Goal: Task Accomplishment & Management: Use online tool/utility

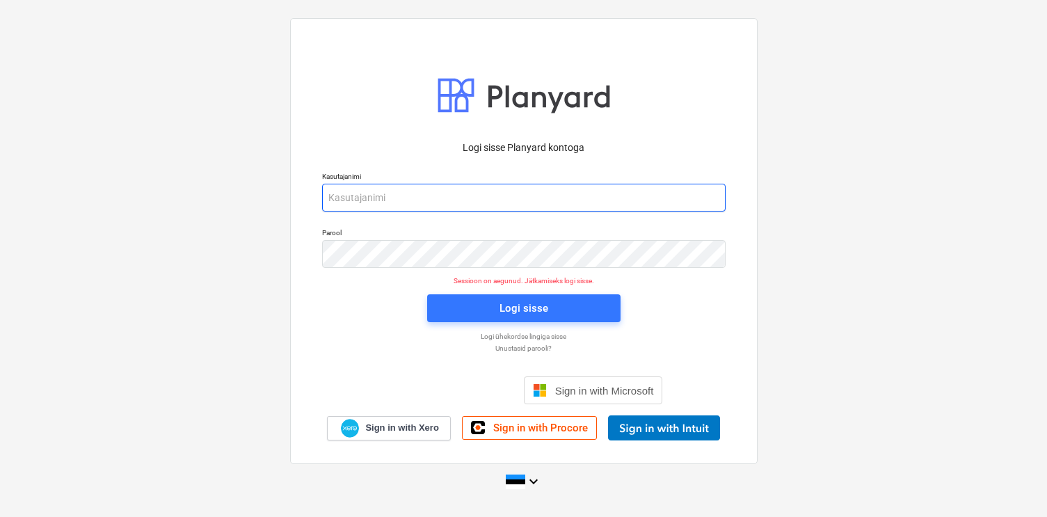
click at [390, 196] on input "email" at bounding box center [524, 198] width 404 height 28
type input "[EMAIL_ADDRESS][DOMAIN_NAME]"
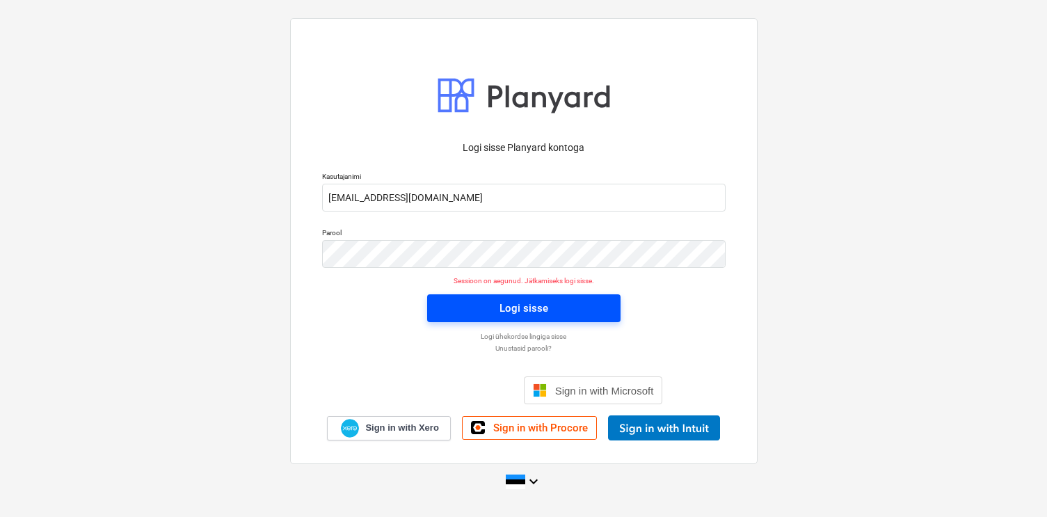
click at [484, 303] on span "Logi sisse" at bounding box center [524, 308] width 160 height 18
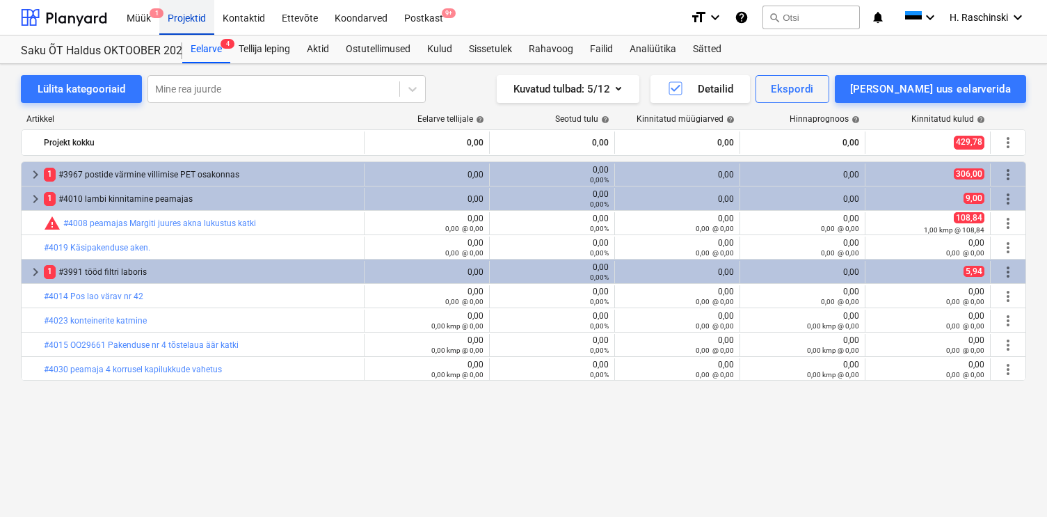
click at [195, 22] on div "Projektid" at bounding box center [186, 16] width 55 height 35
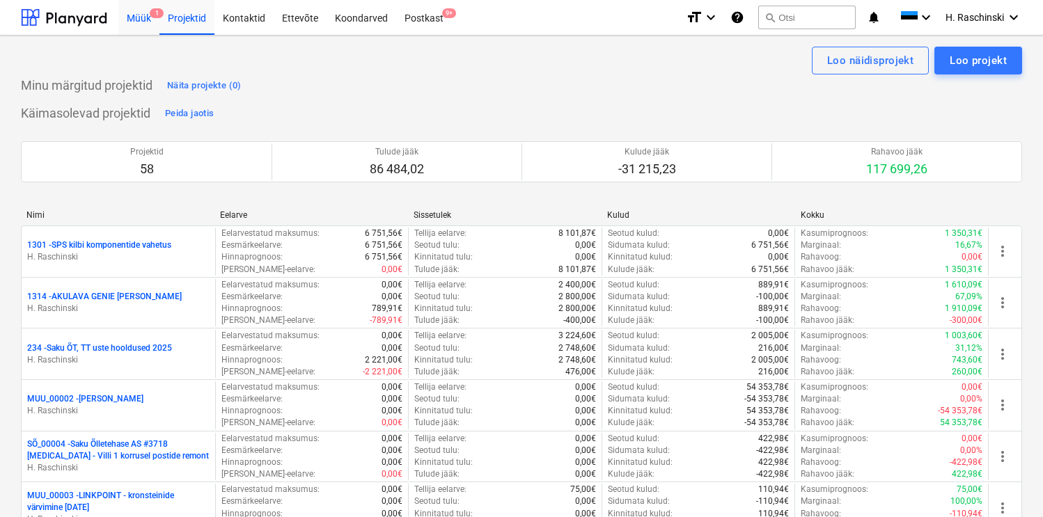
click at [145, 6] on div "Müük 1" at bounding box center [138, 16] width 41 height 35
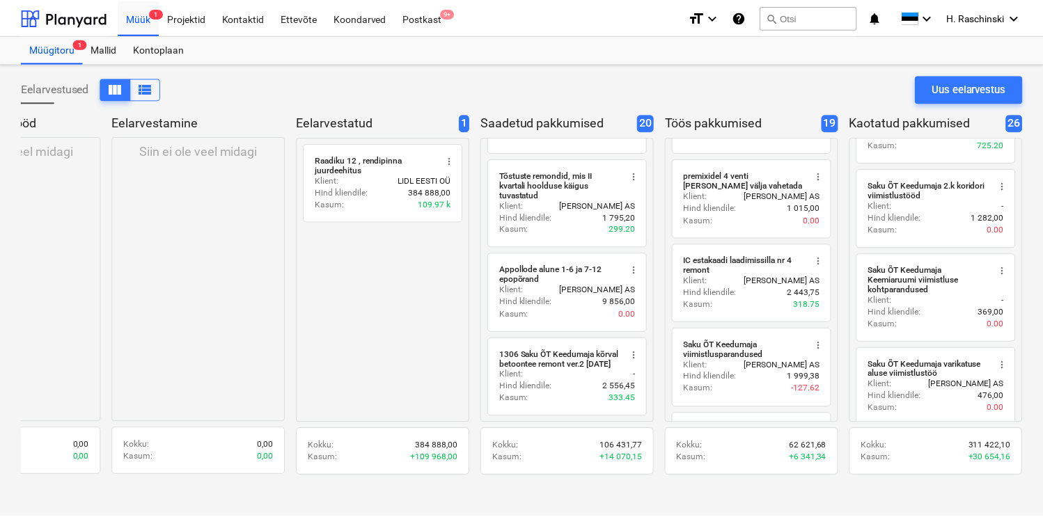
scroll to position [627, 0]
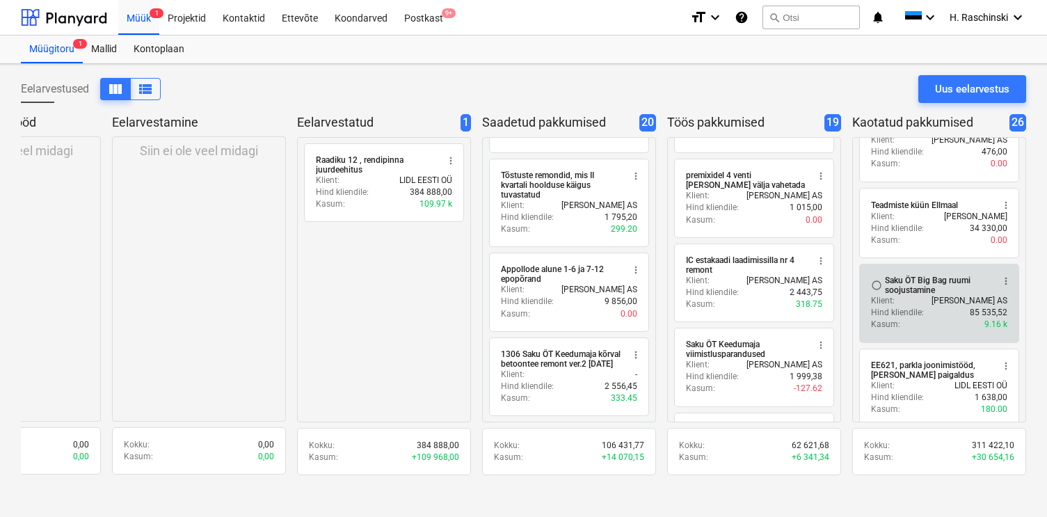
click at [905, 277] on div "Saku ÕT Big Bag ruumi soojustamine" at bounding box center [938, 285] width 107 height 19
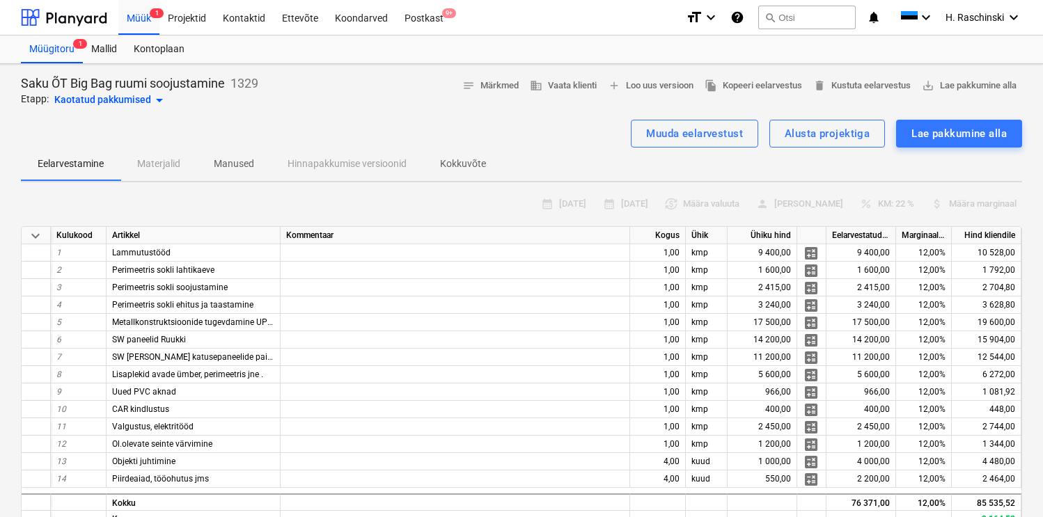
click at [145, 102] on div "Kaotatud pakkumised arrow_drop_down" at bounding box center [110, 100] width 113 height 17
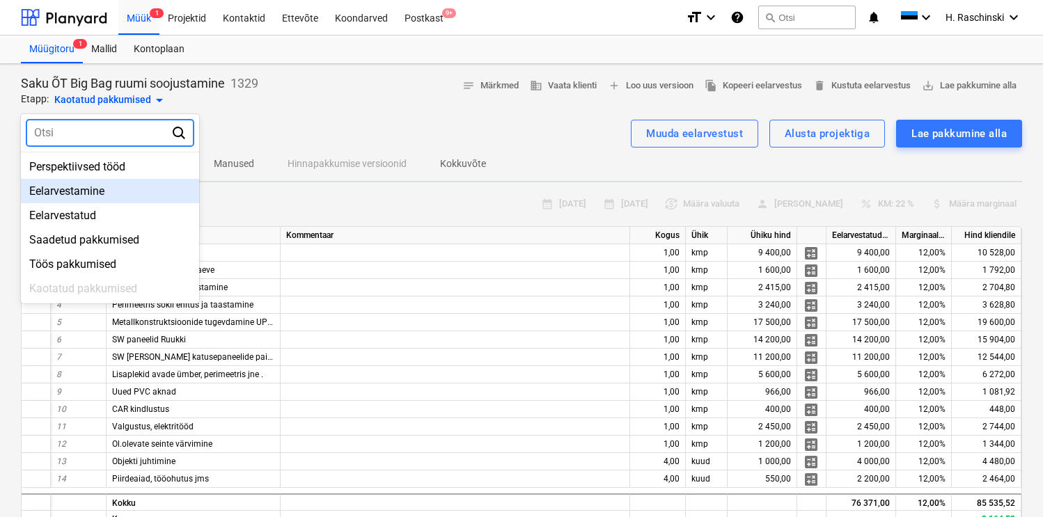
click at [78, 189] on div "Eelarvestamine" at bounding box center [110, 191] width 178 height 24
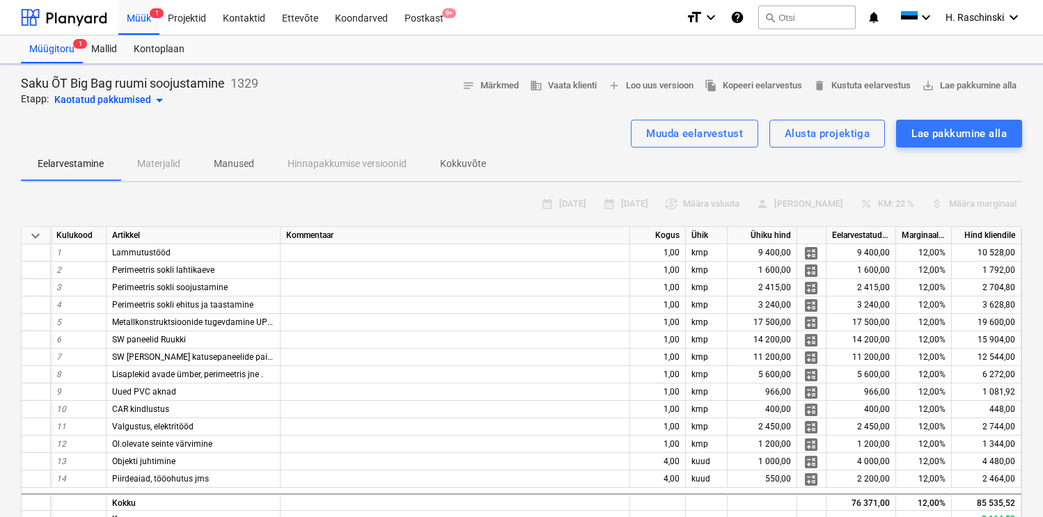
type textarea "x"
click at [632, 79] on span "add Loo uus versioon" at bounding box center [651, 86] width 86 height 16
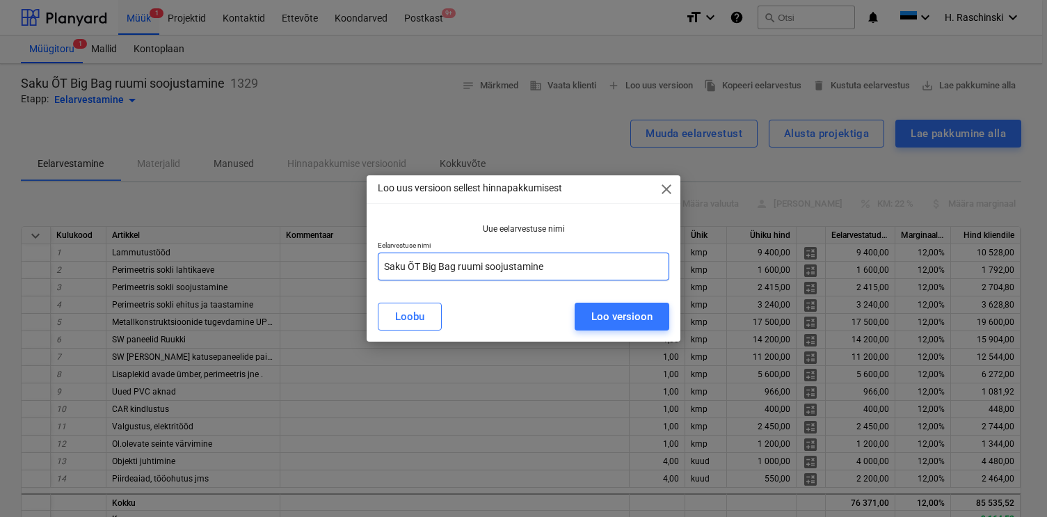
click at [573, 258] on input "Saku ÕT Big Bag ruumi soojustamine" at bounding box center [524, 267] width 292 height 28
click at [573, 260] on input "Saku ÕT Big Bag ruumi soojustamine" at bounding box center [524, 267] width 292 height 28
type input "Saku ÕT Big Bag ruumi kõrvale külmruumi ehitus"
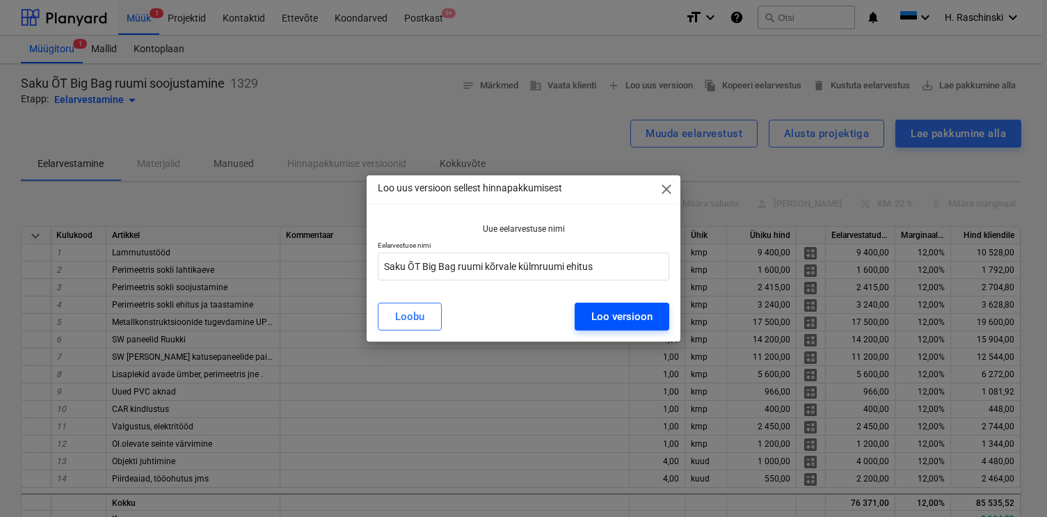
click at [651, 320] on div "Loo versioon" at bounding box center [622, 317] width 61 height 18
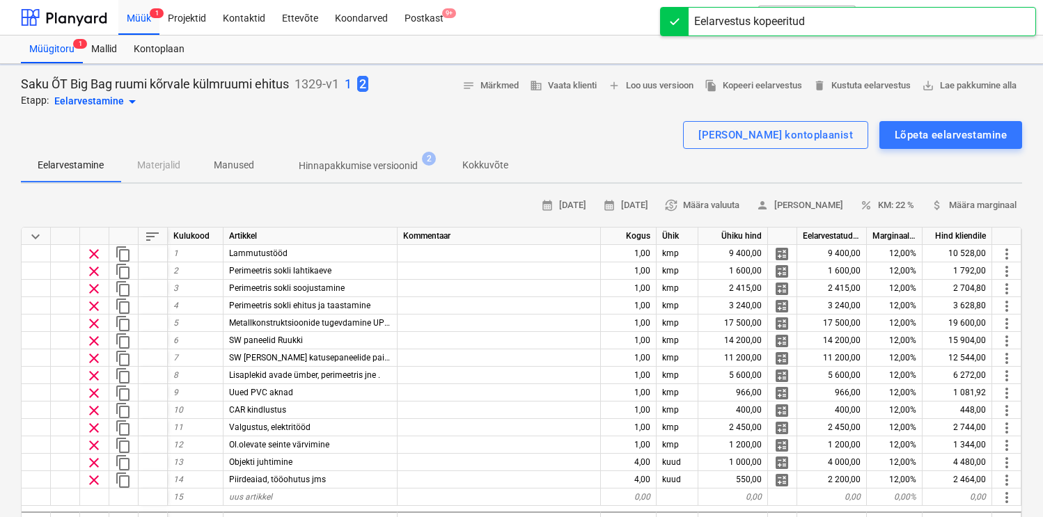
type textarea "x"
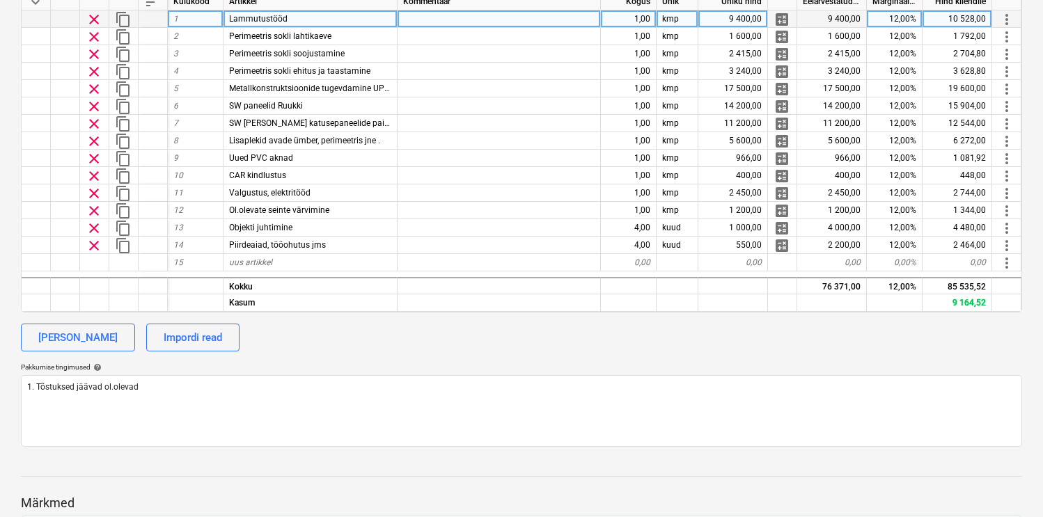
scroll to position [232, 0]
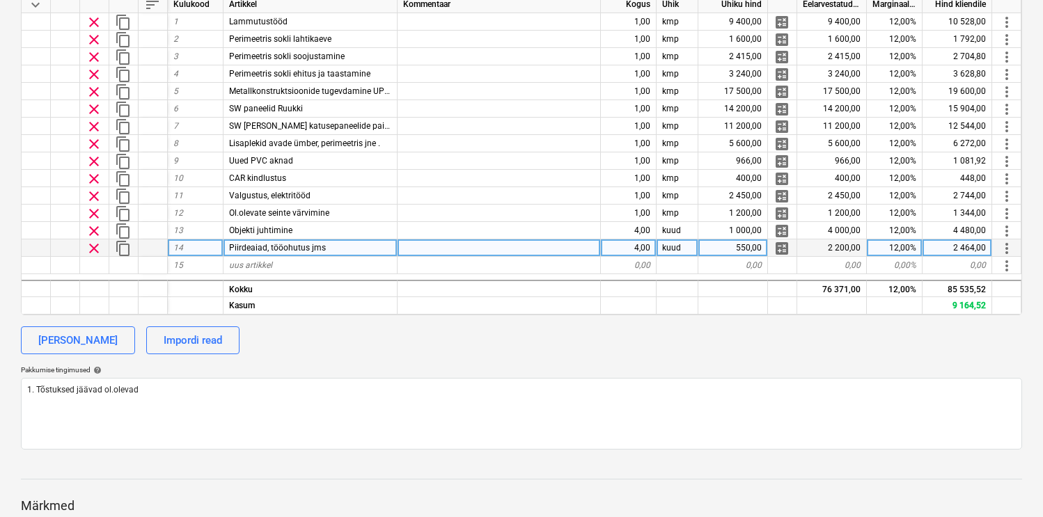
click at [612, 252] on div "4,00" at bounding box center [629, 247] width 56 height 17
type input "2"
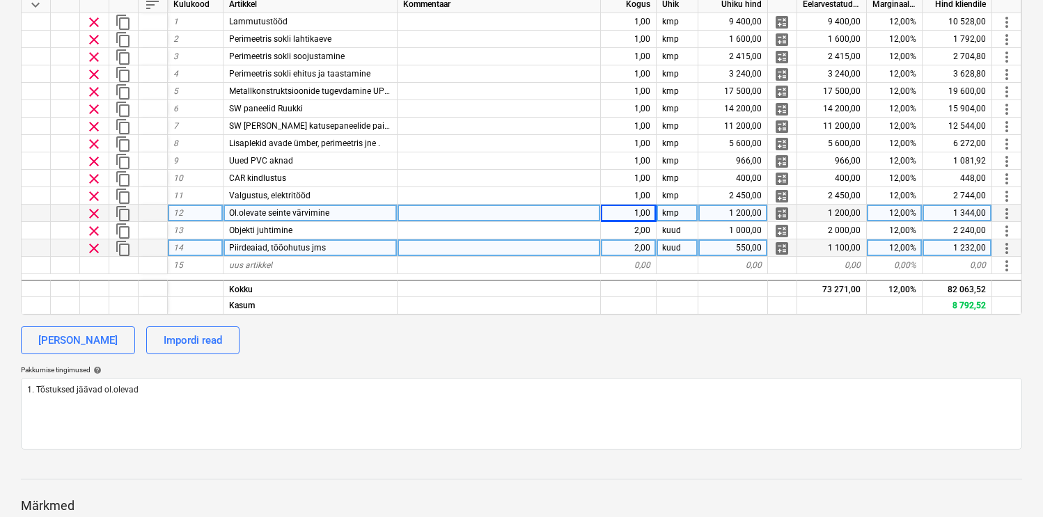
click at [97, 216] on span "clear" at bounding box center [94, 213] width 17 height 17
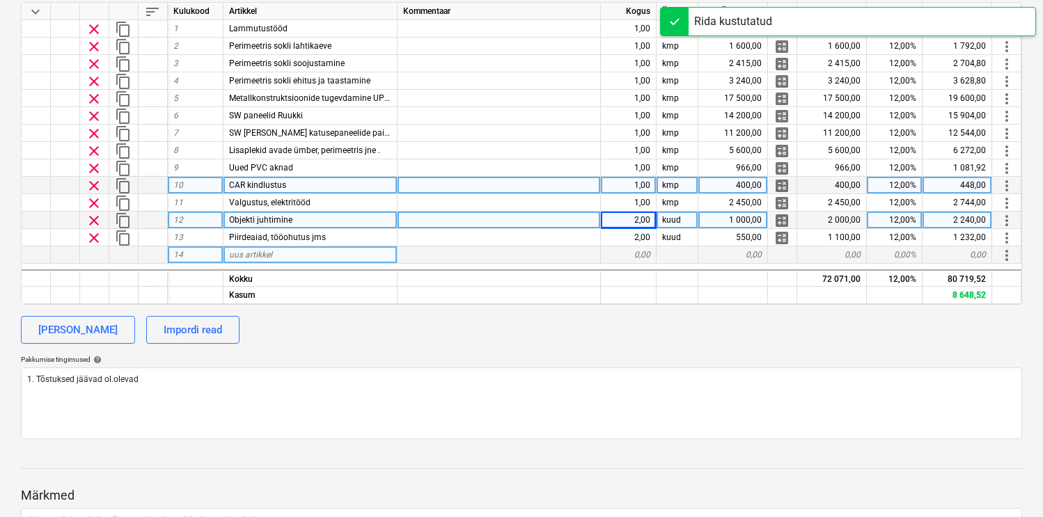
scroll to position [223, 0]
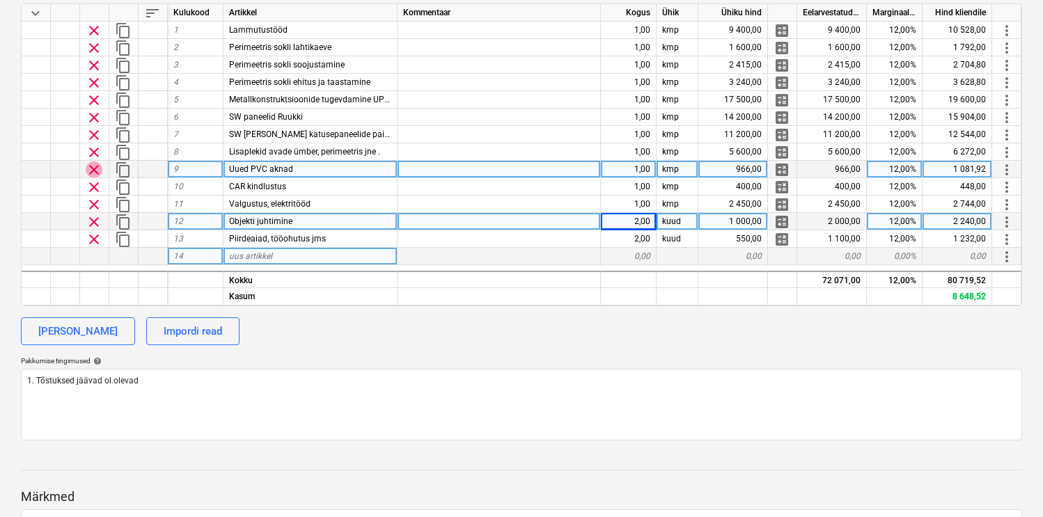
click at [93, 169] on span "clear" at bounding box center [94, 169] width 17 height 17
type textarea "x"
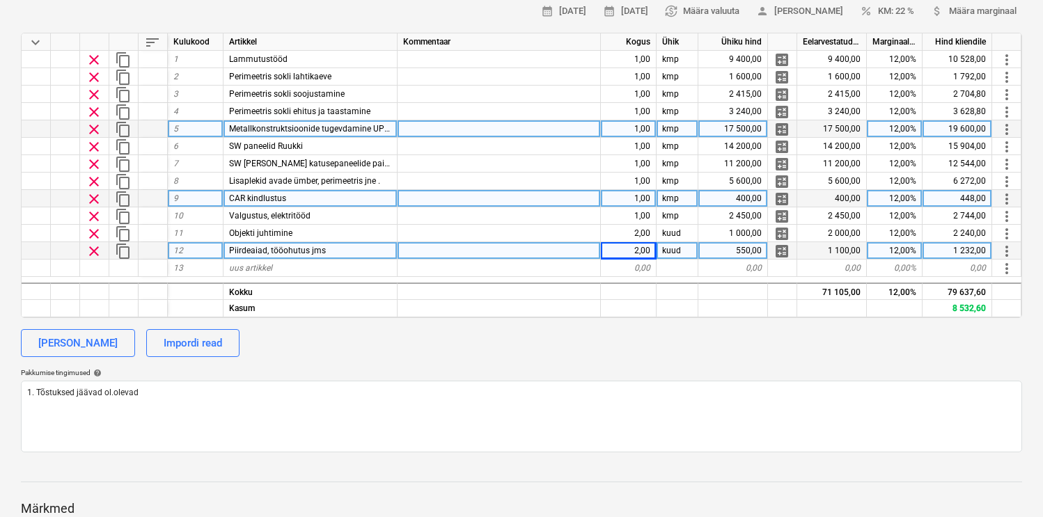
scroll to position [184, 0]
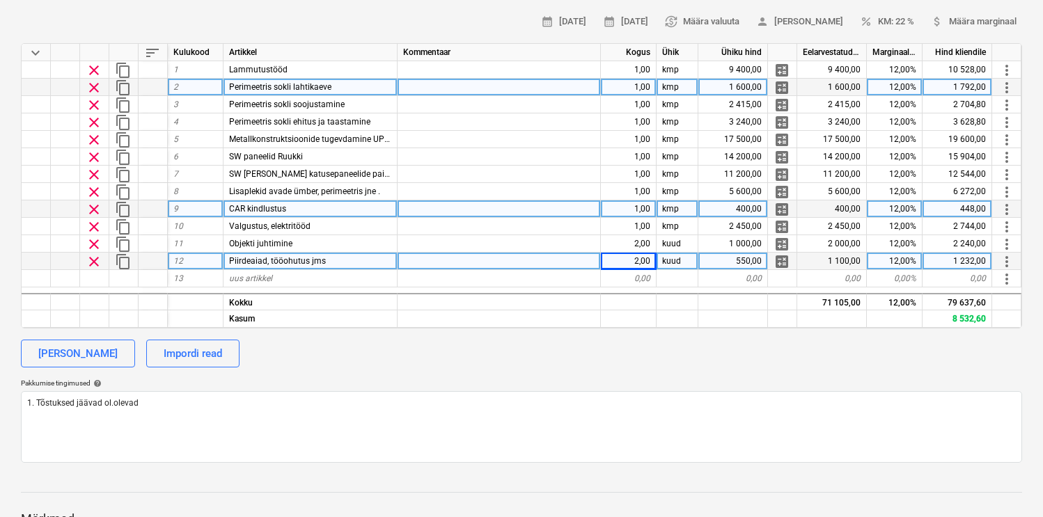
click at [252, 86] on span "Perimeetris sokli lahtikaeve" at bounding box center [280, 87] width 102 height 10
type input "Alused ja täited"
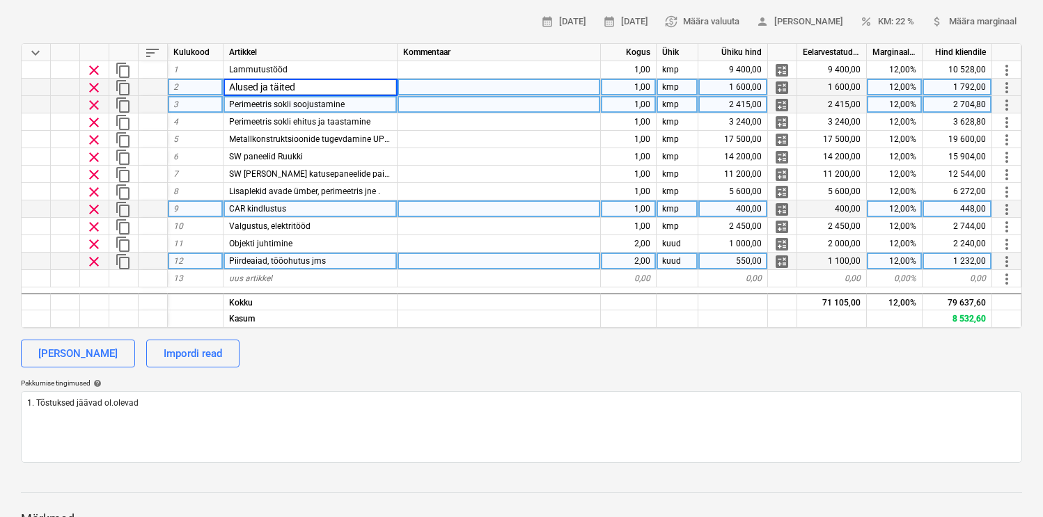
type textarea "x"
click at [246, 100] on div "Perimeetris sokli soojustamine" at bounding box center [310, 104] width 174 height 17
type input "B"
type input "Soojustatud betoonpõrand"
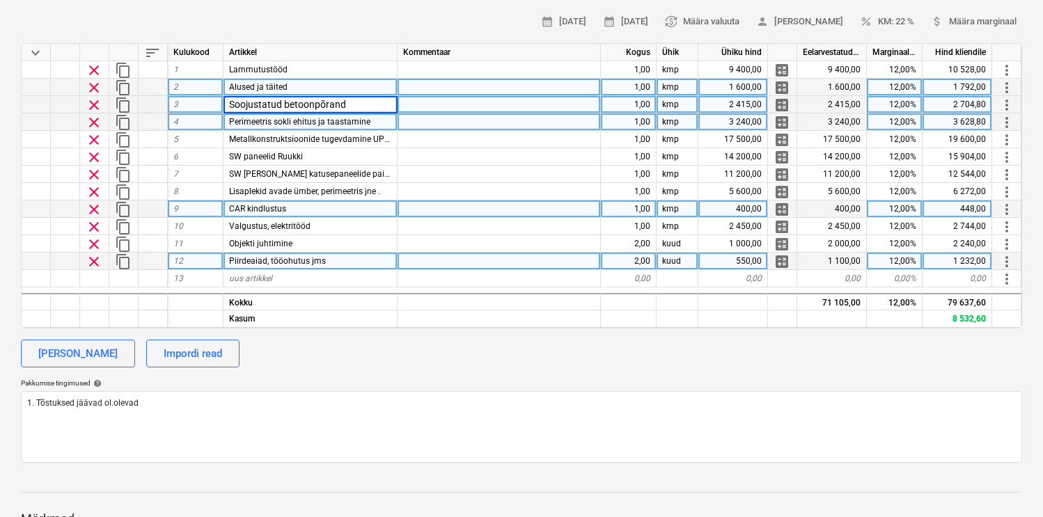
type textarea "x"
click at [366, 121] on span "Perimeetris sokli ehitus ja taastamine" at bounding box center [299, 122] width 141 height 10
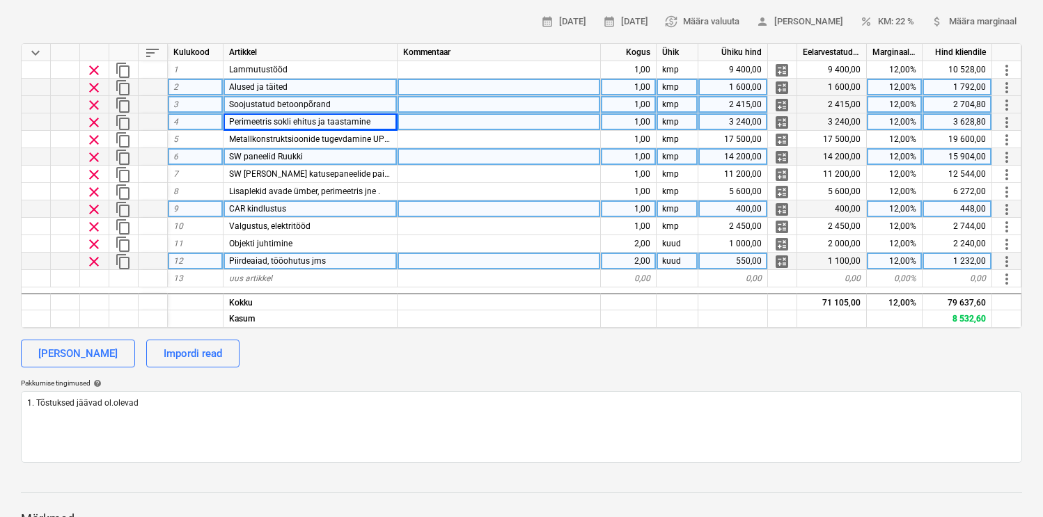
click at [418, 157] on div at bounding box center [498, 156] width 203 height 17
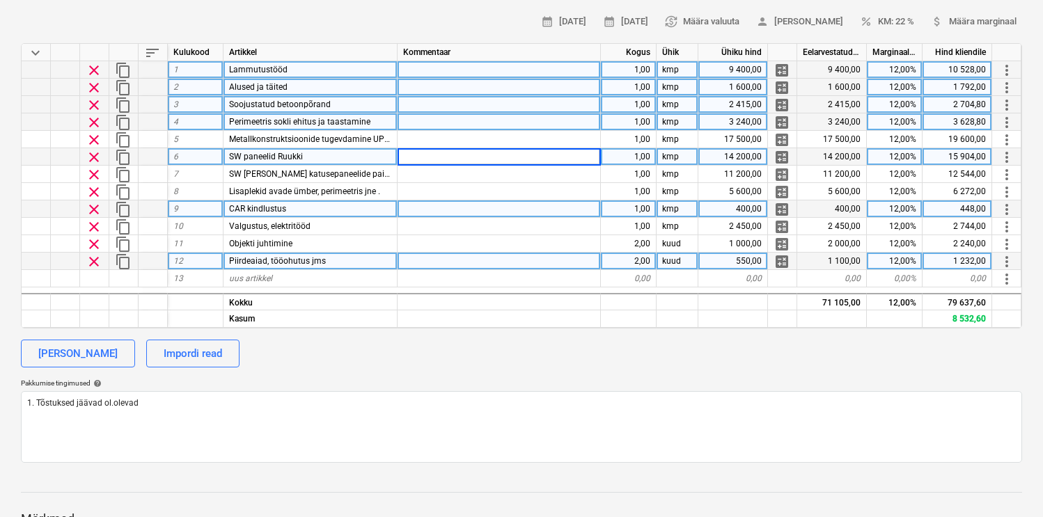
click at [700, 78] on div "9 400,00" at bounding box center [733, 69] width 70 height 17
click at [364, 68] on div "Lammutustööd" at bounding box center [310, 69] width 174 height 17
click at [361, 68] on input "Lammutustööd" at bounding box center [309, 69] width 173 height 17
type input "Lammutustööd ja utliseerimine"
type textarea "x"
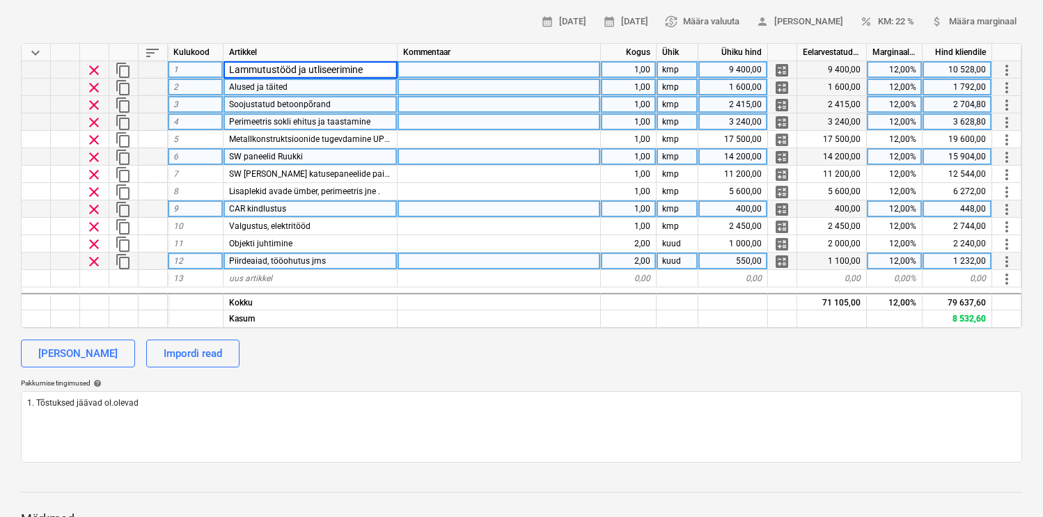
click at [711, 76] on div "9 400,00" at bounding box center [733, 69] width 70 height 17
type input "3400"
type textarea "x"
type input "4"
type input "36"
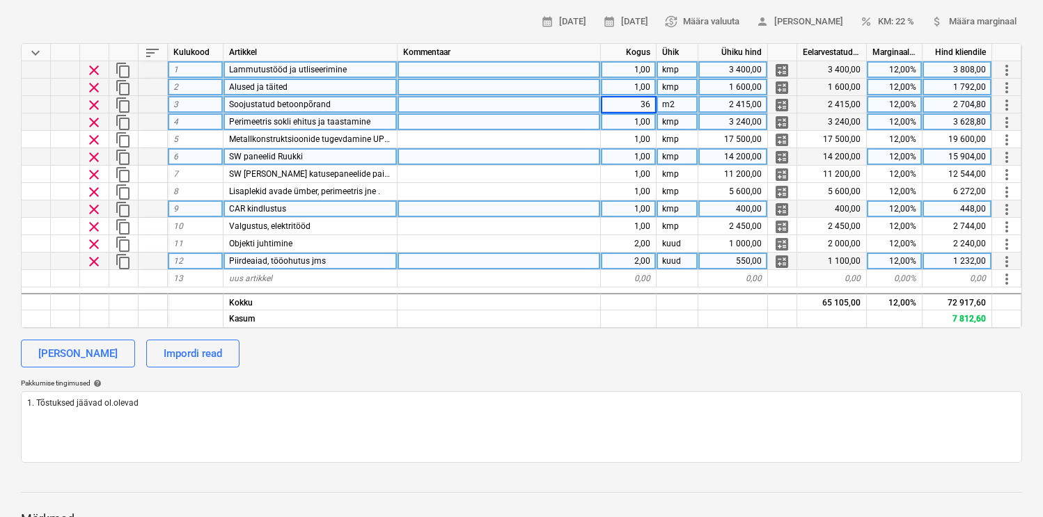
type textarea "x"
type input "120"
type textarea "x"
type input "160"
type textarea "x"
